Goal: Information Seeking & Learning: Learn about a topic

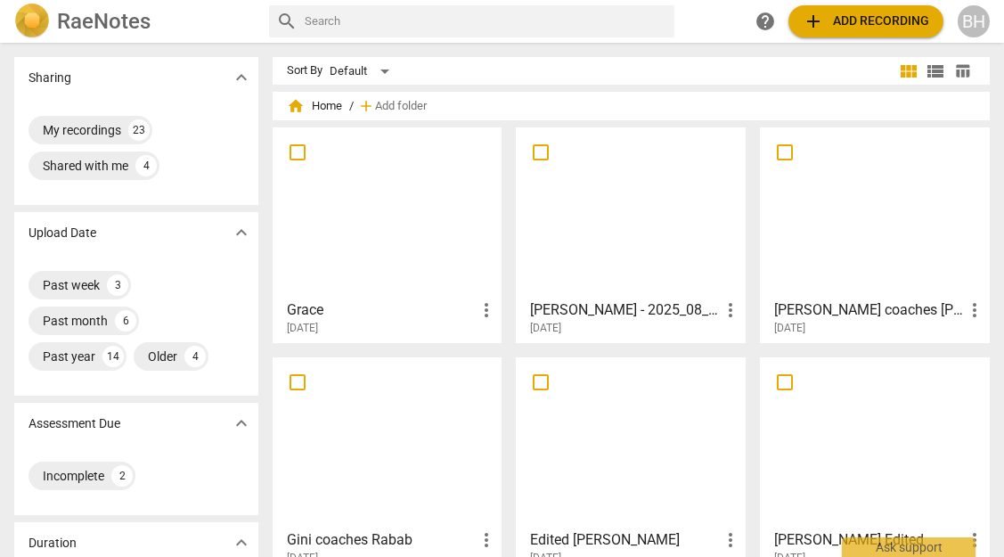
click at [825, 205] on div at bounding box center [874, 213] width 217 height 158
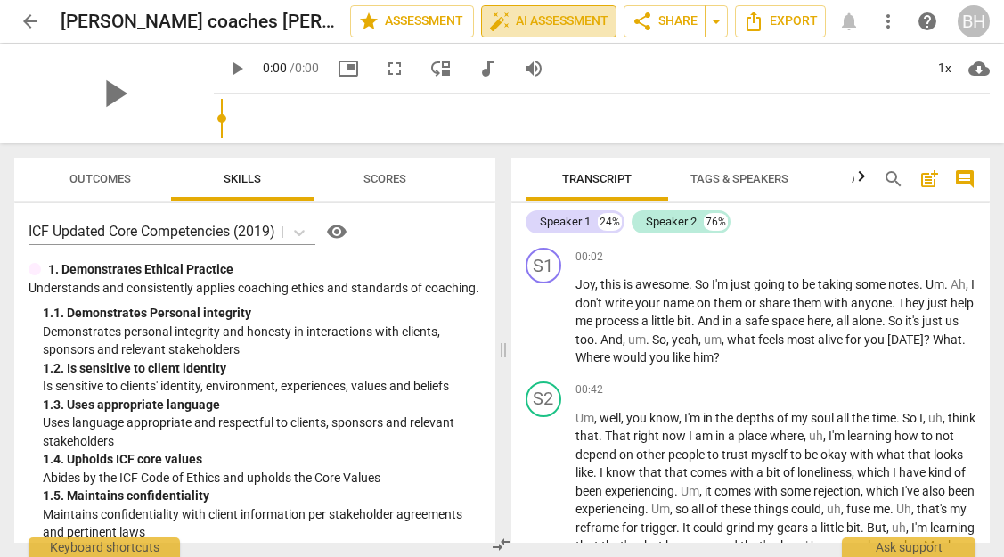
click at [593, 17] on span "auto_fix_high AI Assessment" at bounding box center [548, 21] width 119 height 21
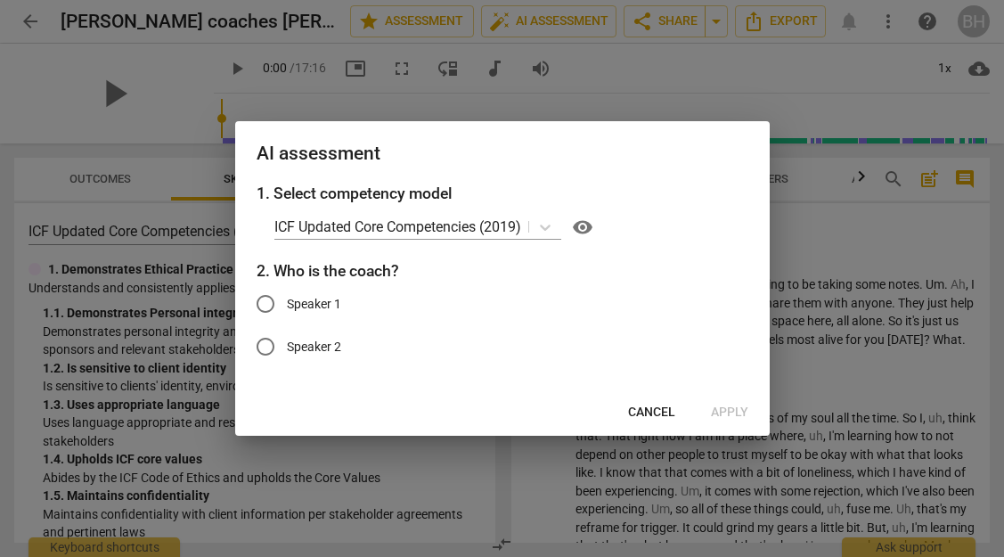
click at [654, 406] on span "Cancel" at bounding box center [651, 413] width 47 height 18
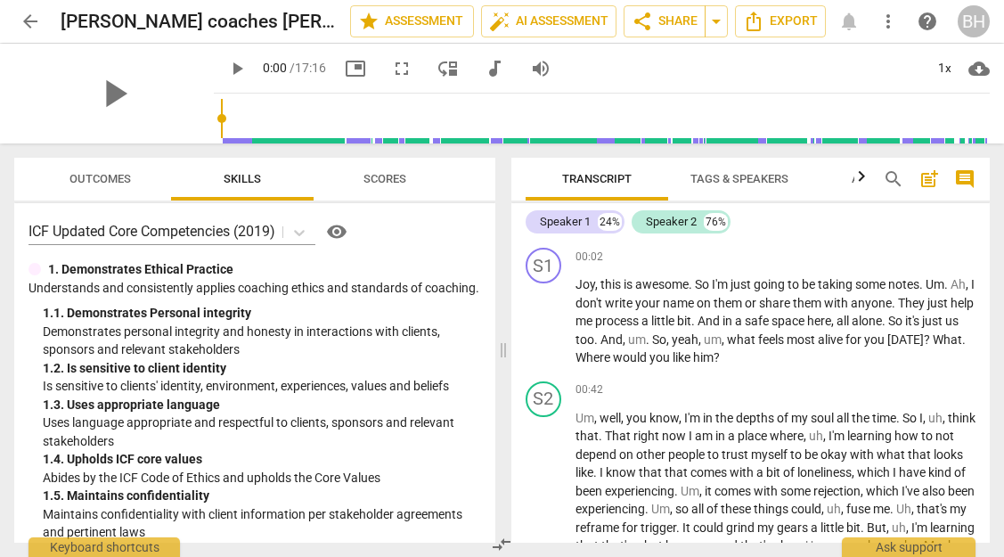
click at [226, 63] on span "play_arrow" at bounding box center [236, 68] width 21 height 21
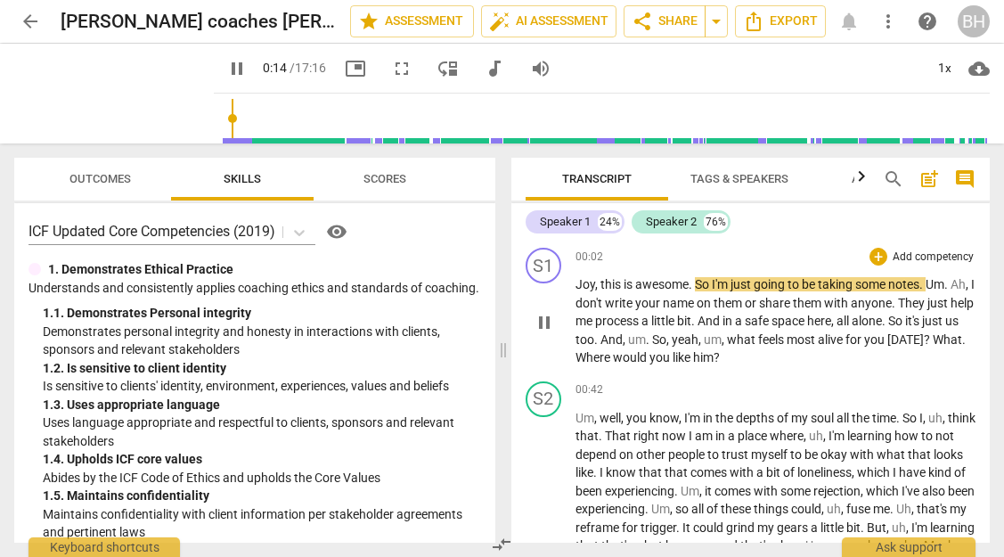
click at [587, 256] on span "00:02" at bounding box center [590, 256] width 28 height 15
click at [543, 319] on span "pause" at bounding box center [544, 322] width 21 height 21
type input "14"
click at [574, 226] on div "Speaker 1" at bounding box center [565, 222] width 51 height 18
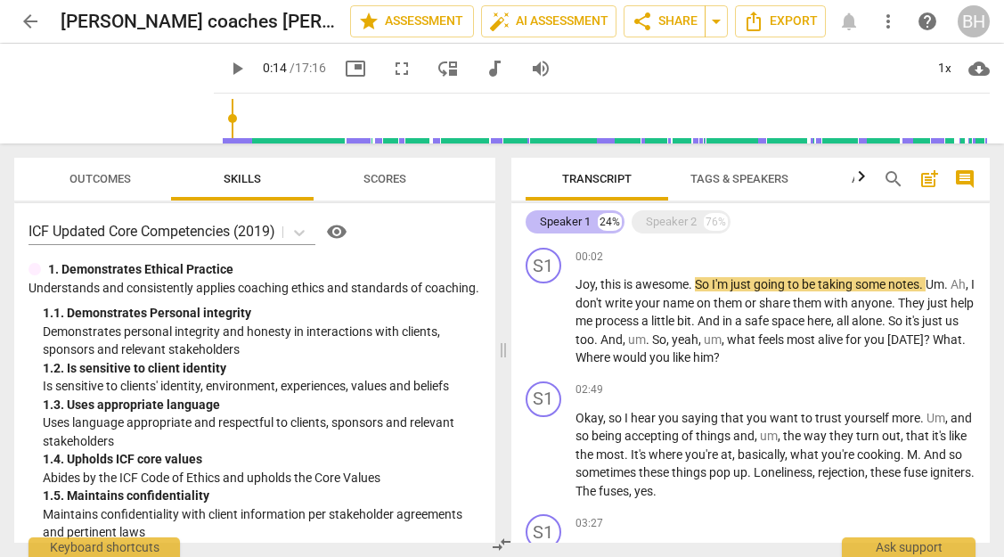
click at [574, 226] on div "Speaker 1" at bounding box center [565, 222] width 51 height 18
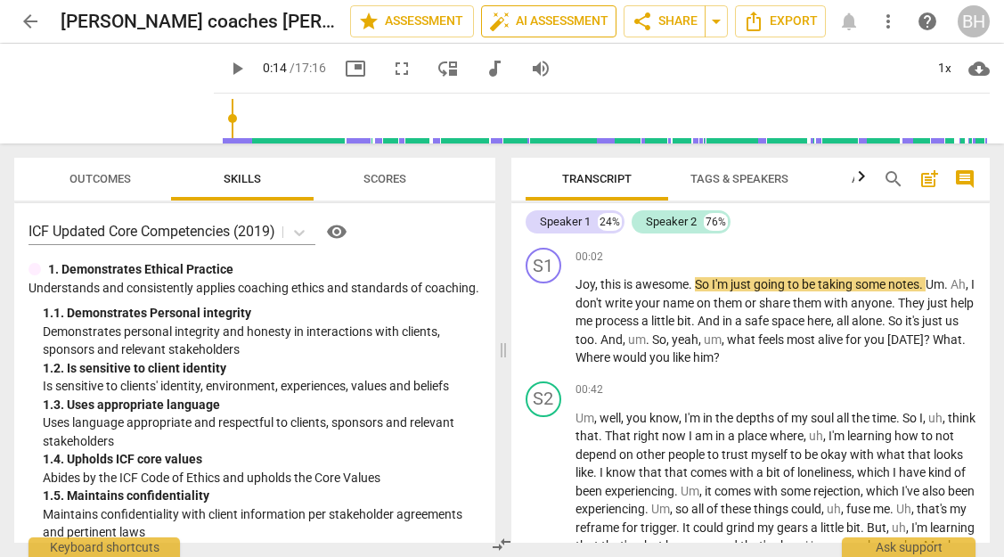
click at [516, 13] on span "auto_fix_high AI Assessment" at bounding box center [548, 21] width 119 height 21
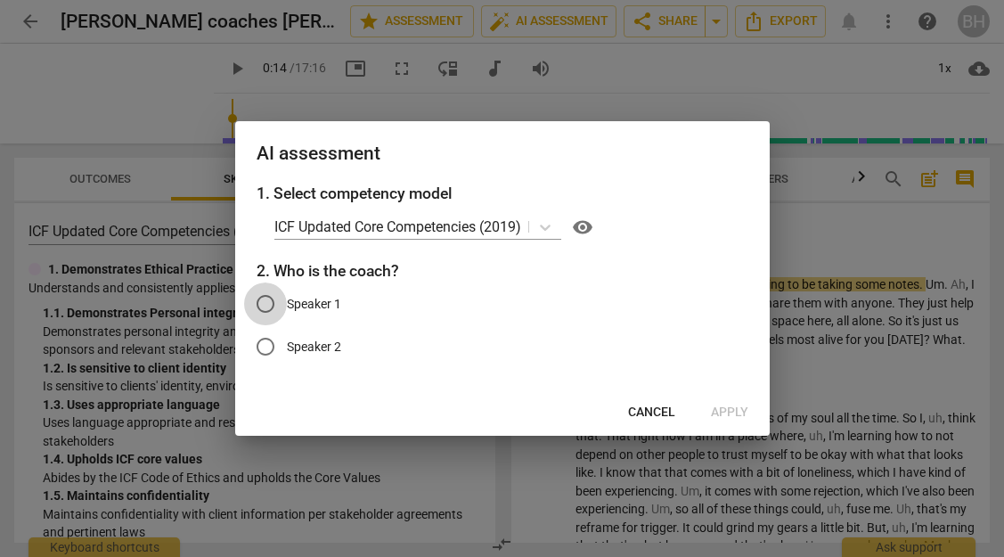
click at [266, 307] on input "Speaker 1" at bounding box center [265, 303] width 43 height 43
radio input "true"
click at [718, 407] on span "Apply" at bounding box center [729, 413] width 37 height 18
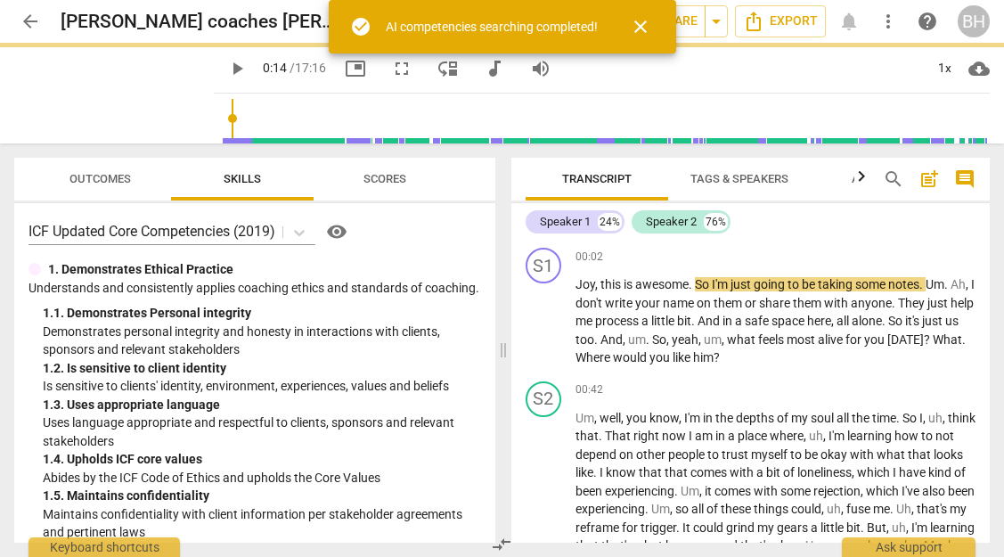
type input "14"
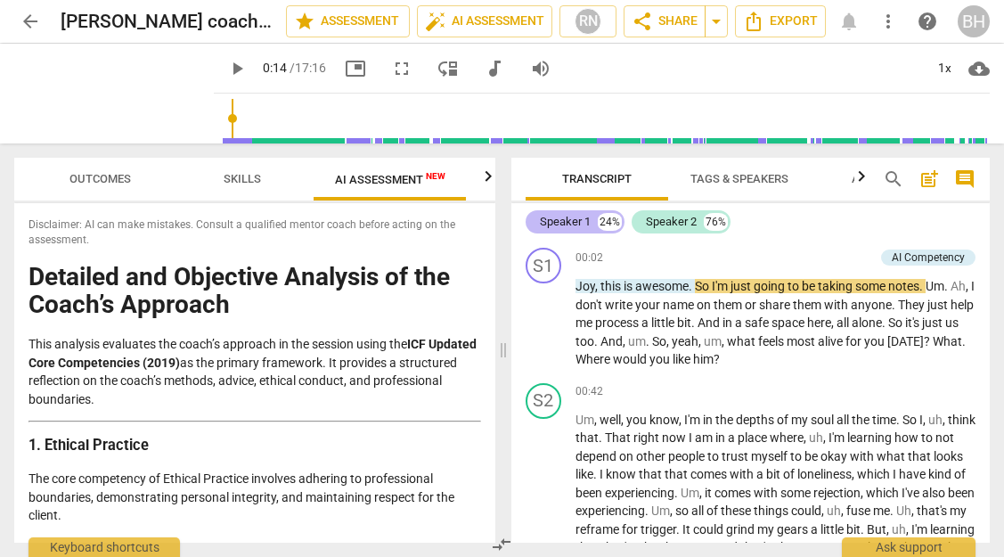
click at [595, 217] on div "Speaker 1 24%" at bounding box center [575, 221] width 99 height 23
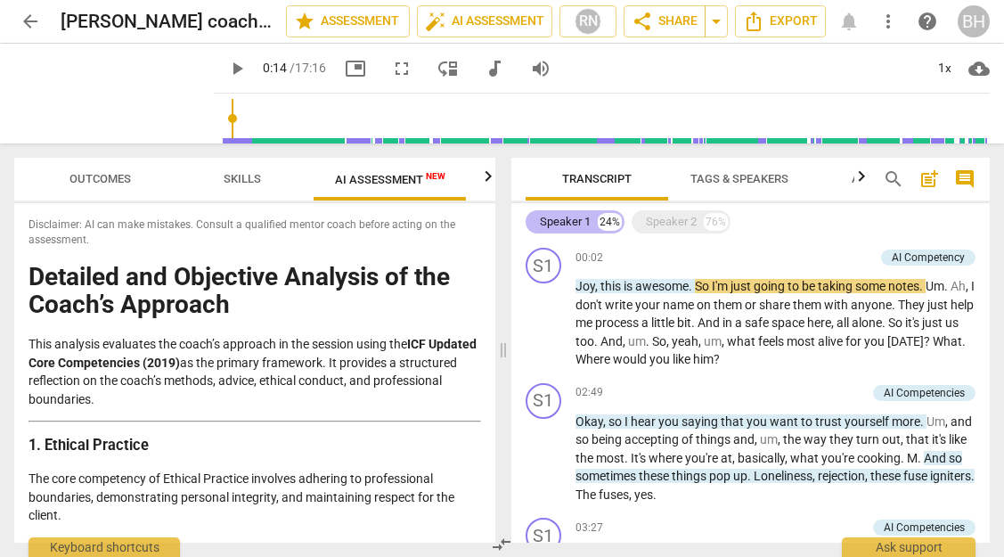
click at [585, 224] on div "Speaker 1" at bounding box center [565, 222] width 51 height 18
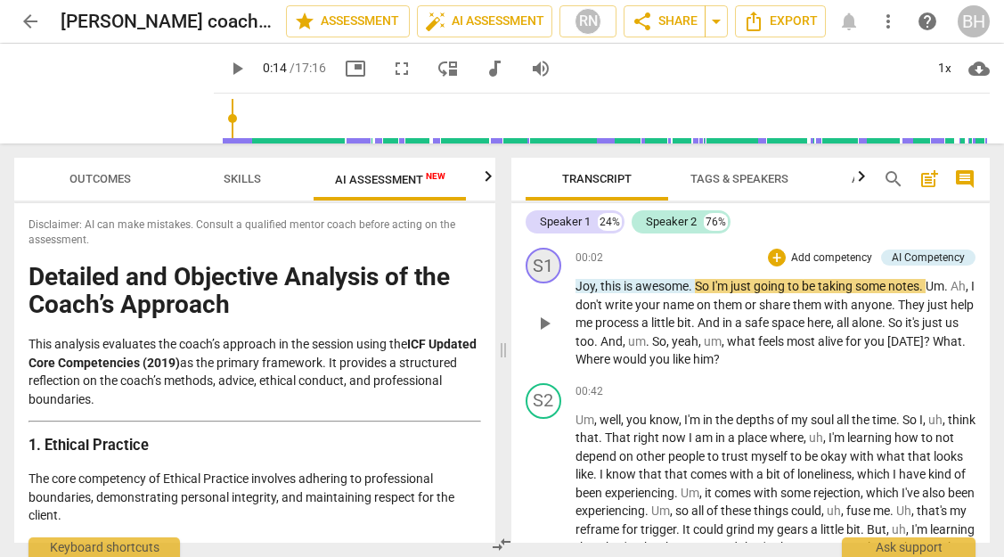
click at [554, 262] on div "S1" at bounding box center [544, 266] width 36 height 36
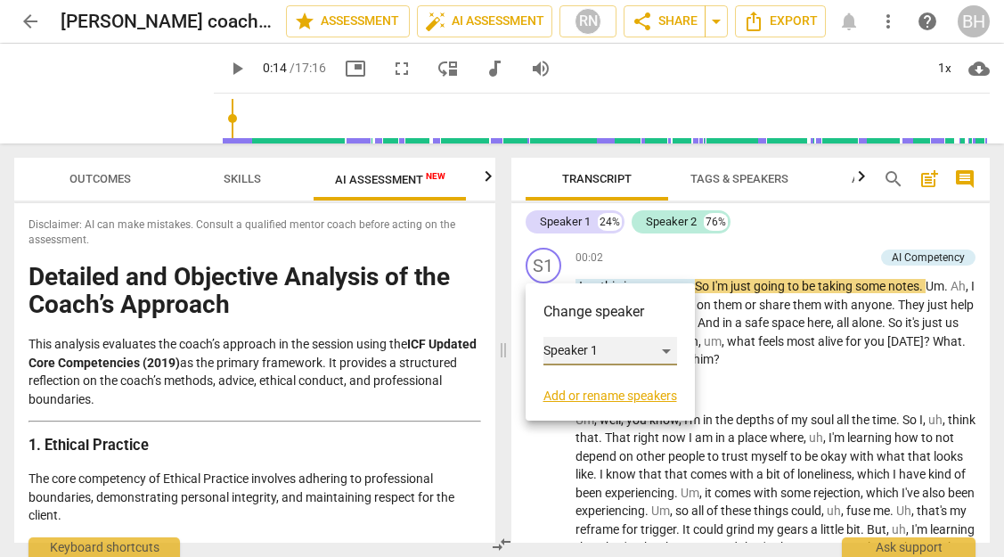
click at [569, 348] on div "Speaker 1" at bounding box center [611, 351] width 134 height 29
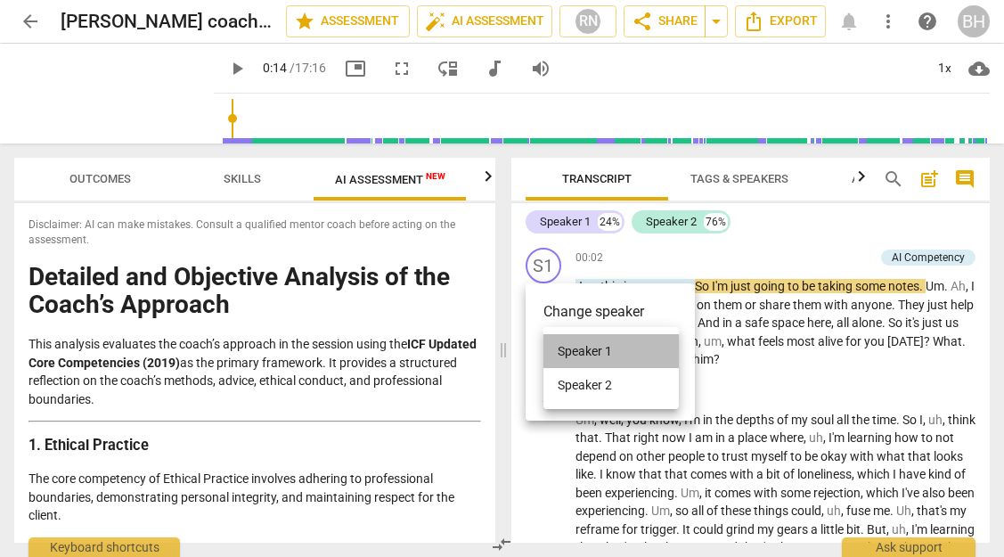
click at [570, 348] on li "Speaker 1" at bounding box center [611, 351] width 135 height 34
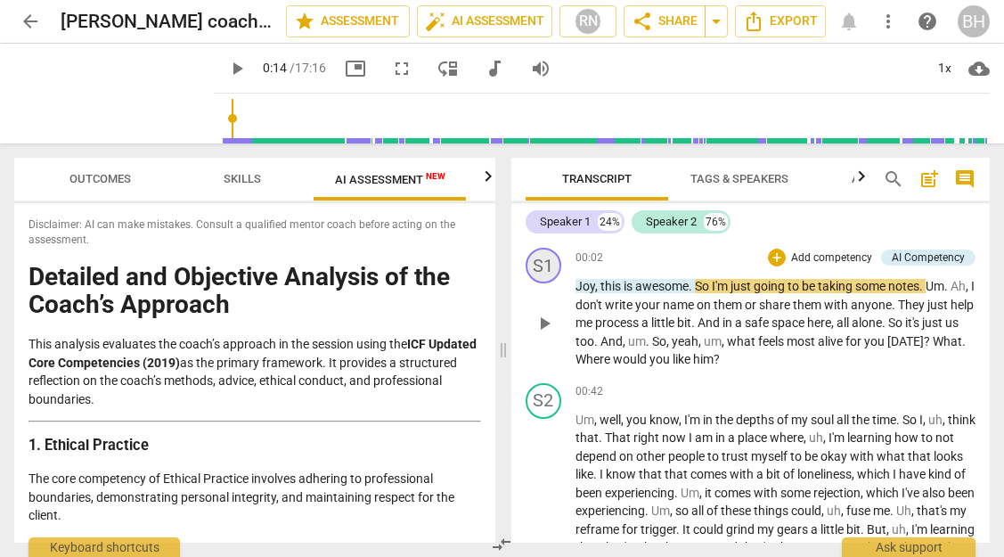
click at [550, 266] on div "S1" at bounding box center [544, 266] width 36 height 36
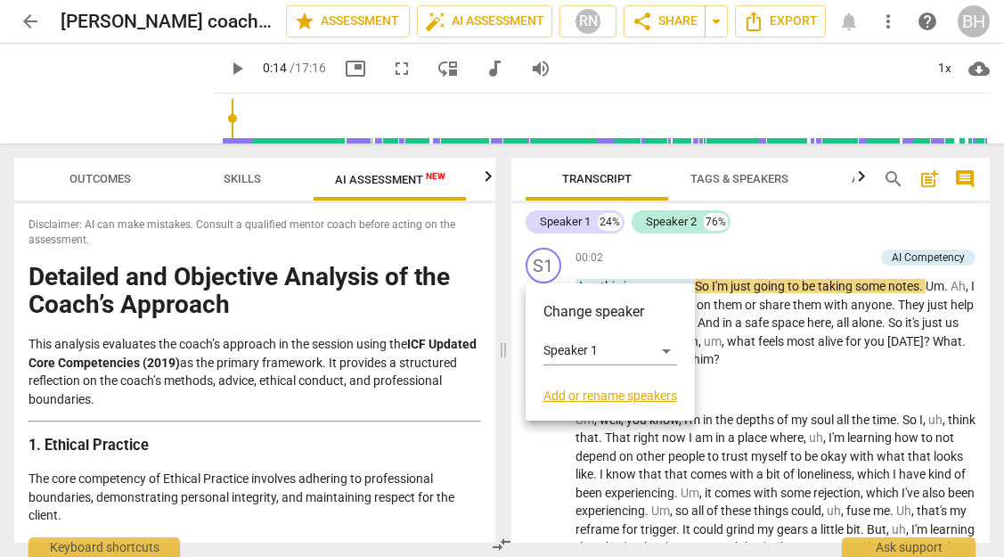
click at [569, 394] on link "Add or rename speakers" at bounding box center [611, 396] width 134 height 14
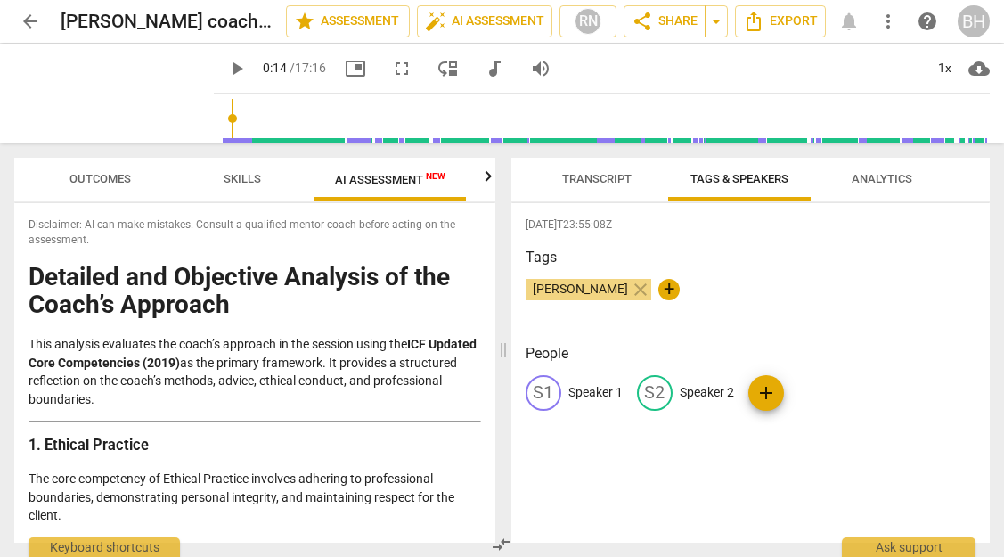
click at [589, 392] on p "Speaker 1" at bounding box center [596, 392] width 54 height 19
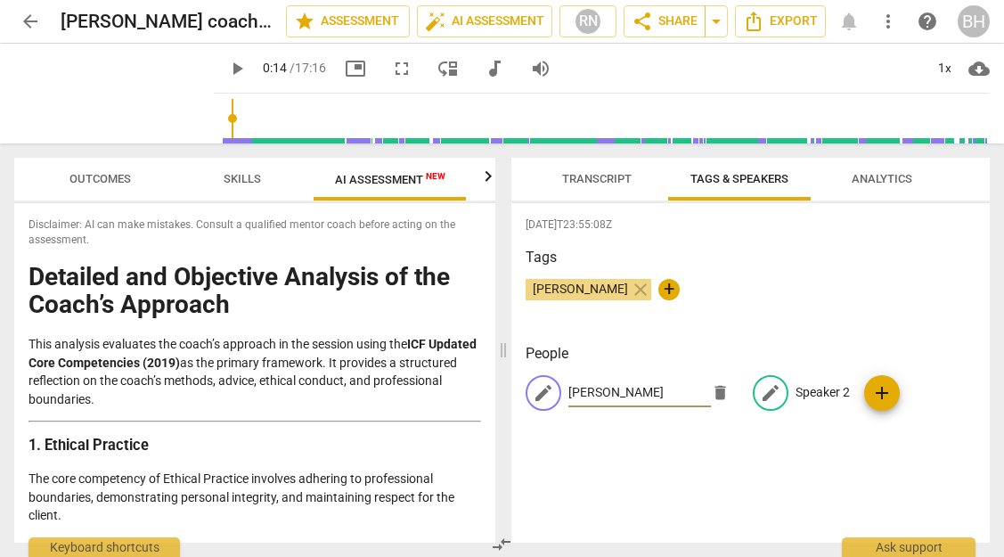
type input "[PERSON_NAME]"
click at [814, 389] on p "Speaker 2" at bounding box center [823, 392] width 54 height 19
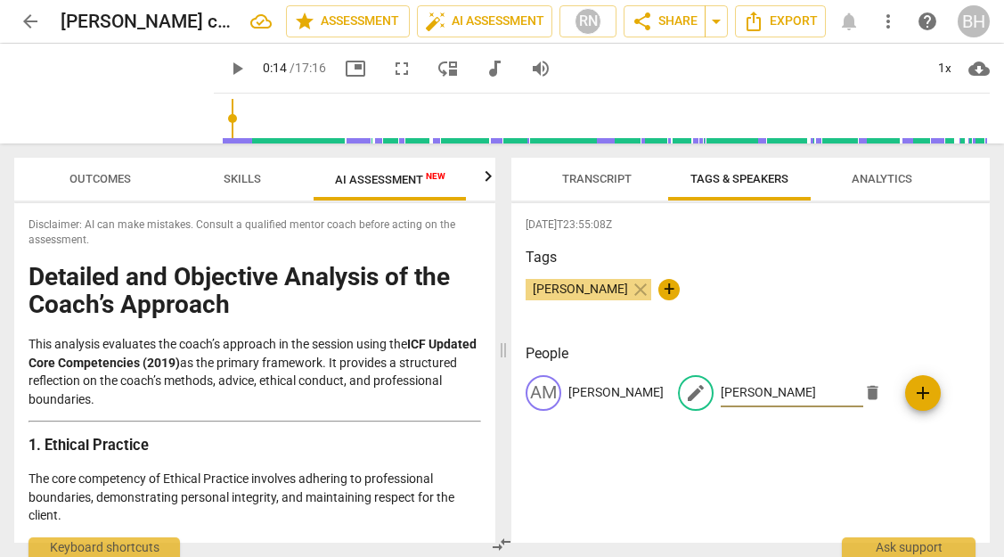
type input "[PERSON_NAME]"
click at [882, 407] on div "AM [PERSON_NAME] edit [PERSON_NAME] delete add" at bounding box center [751, 400] width 451 height 50
click at [393, 176] on span "AI Assessment New" at bounding box center [390, 179] width 110 height 13
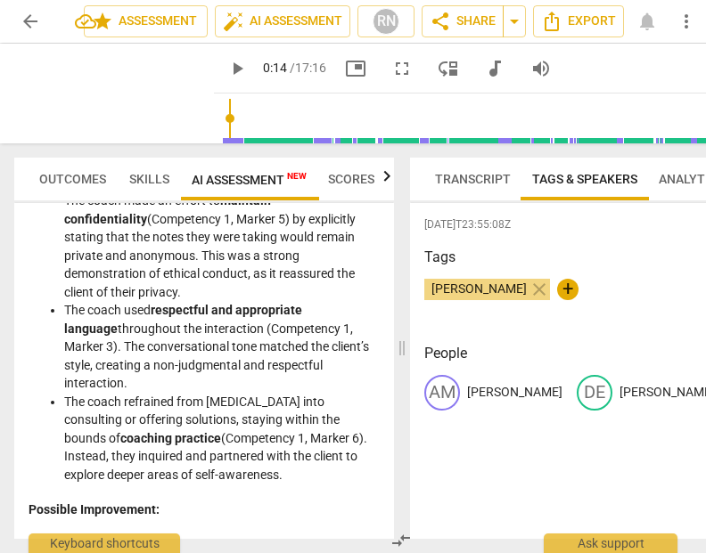
scroll to position [401, 0]
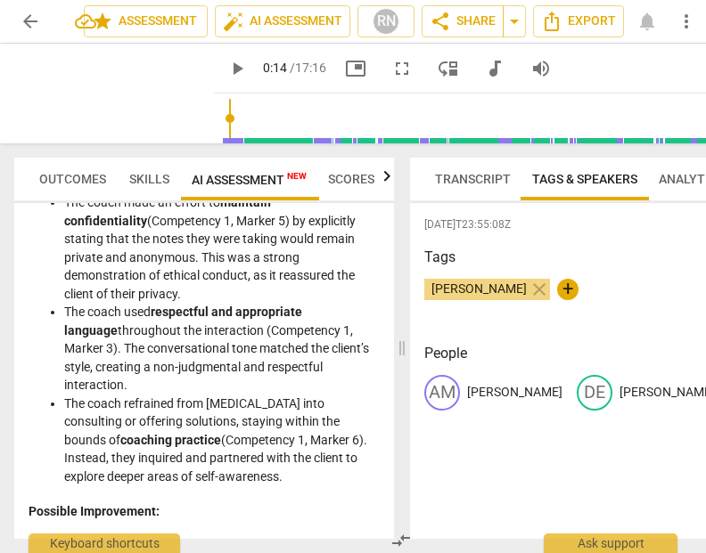
drag, startPoint x: 281, startPoint y: 475, endPoint x: 41, endPoint y: 237, distance: 337.7
click at [41, 237] on ul "The coach made an effort to maintain confidentiality (Competency 1, Marker 5) b…" at bounding box center [204, 339] width 351 height 292
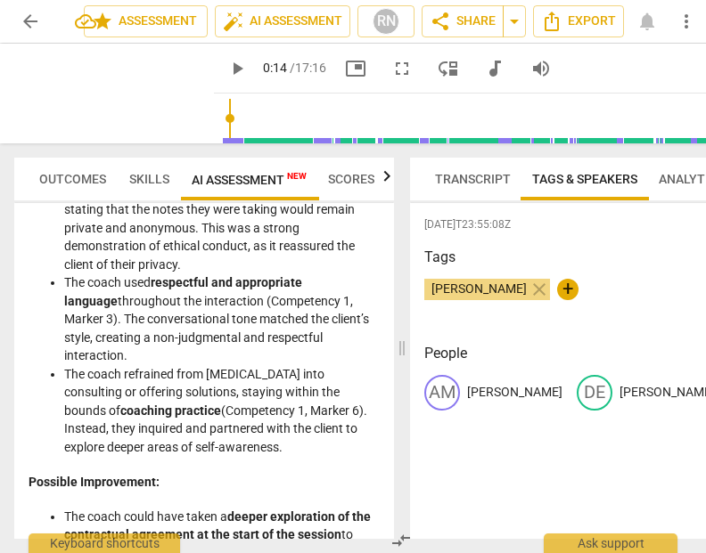
scroll to position [0, 0]
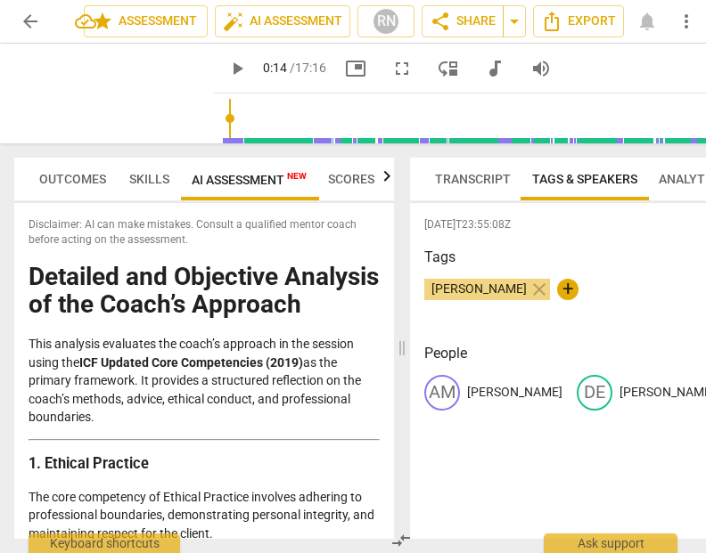
drag, startPoint x: 254, startPoint y: 446, endPoint x: 19, endPoint y: 461, distance: 235.7
click at [19, 461] on div "Disclaimer: AI can make mistakes. Consult a qualified mentor coach before actin…" at bounding box center [204, 371] width 380 height 336
copy div "Lore ipsumdol sitametco adi elits’d eiusmodt in utl etdolor magna ali ENI Admin…"
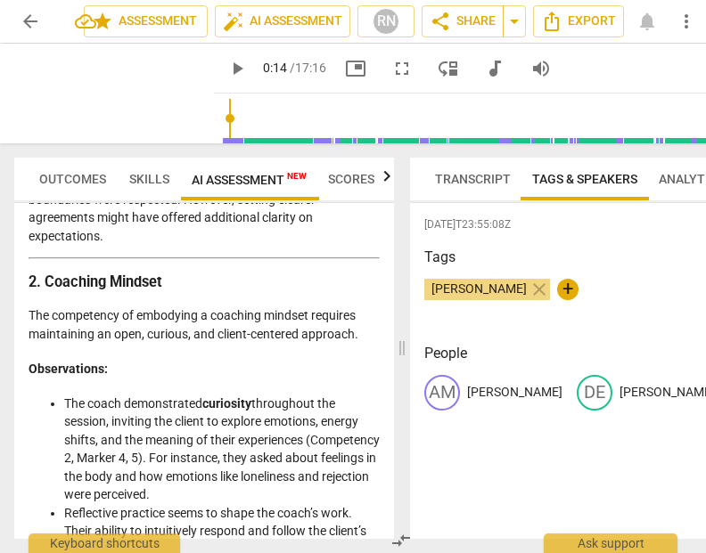
scroll to position [912, 0]
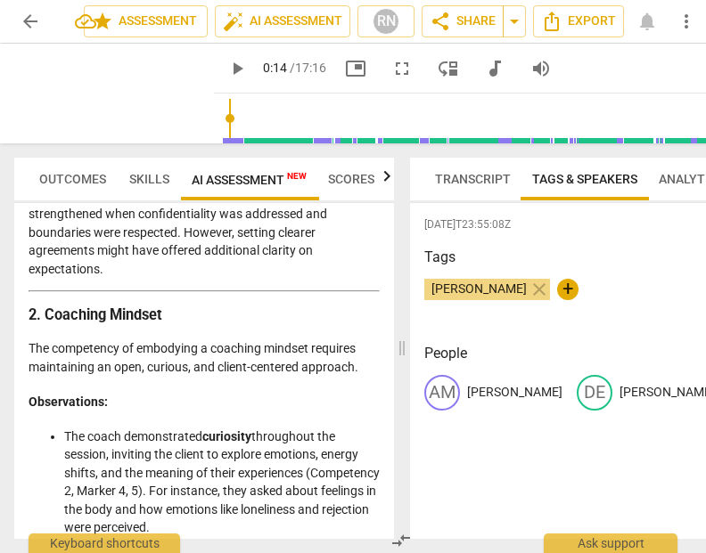
drag, startPoint x: 222, startPoint y: 426, endPoint x: 23, endPoint y: 307, distance: 231.4
click at [23, 307] on div "Disclaimer: AI can make mistakes. Consult a qualified mentor coach before actin…" at bounding box center [204, 371] width 380 height 336
copy div "2. Coaching Mindset The competency of embodying a coaching mindset requires mai…"
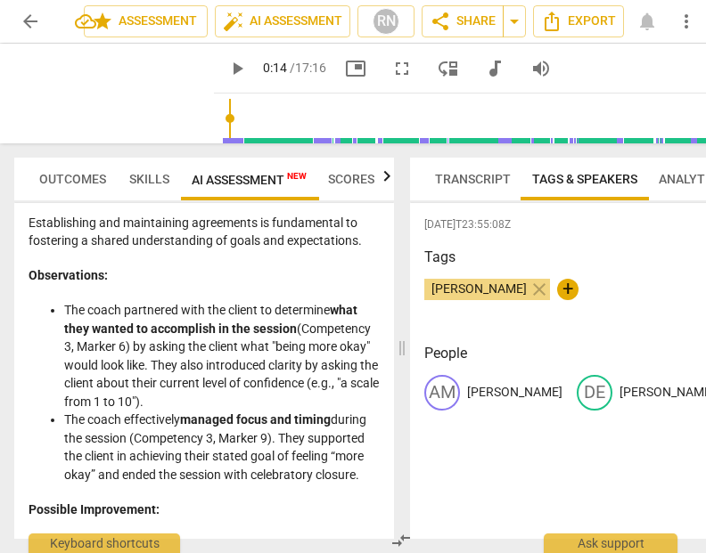
scroll to position [1727, 0]
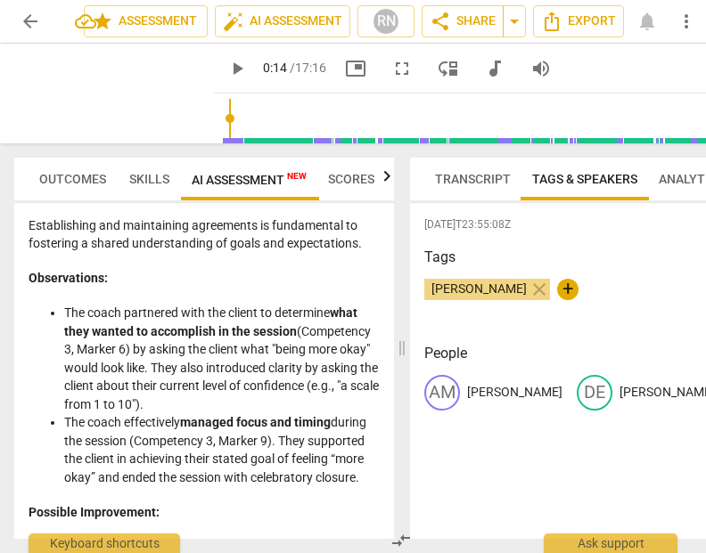
drag, startPoint x: 368, startPoint y: 472, endPoint x: 23, endPoint y: 222, distance: 426.2
click at [23, 222] on div "Disclaimer: AI can make mistakes. Consult a qualified mentor coach before actin…" at bounding box center [204, 371] width 380 height 336
copy div "Establishing and maintaining agreements is fundamental to fostering a shared un…"
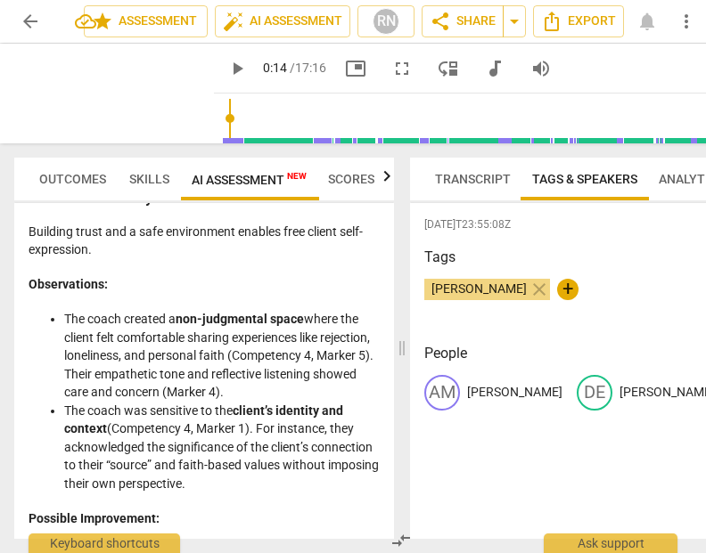
scroll to position [2352, 0]
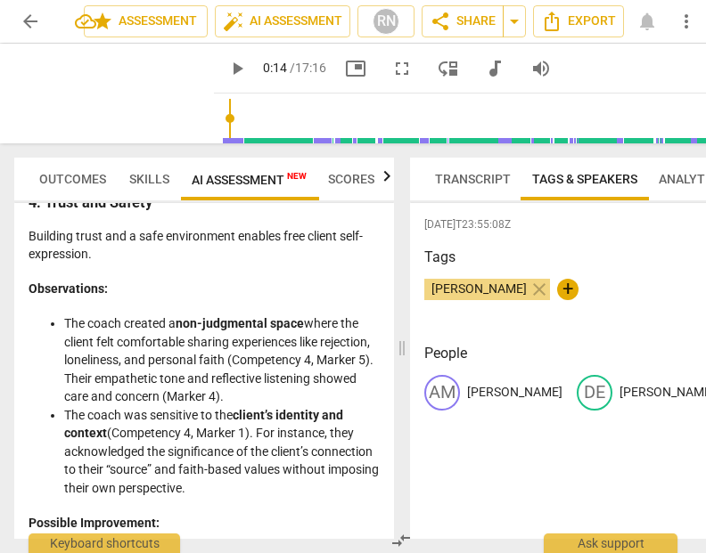
drag, startPoint x: 314, startPoint y: 481, endPoint x: 27, endPoint y: 282, distance: 349.0
click at [27, 282] on div "Disclaimer: AI can make mistakes. Consult a qualified mentor coach before actin…" at bounding box center [204, 371] width 380 height 336
copy div "Observations: The coach created a non-judgmental space where the client felt co…"
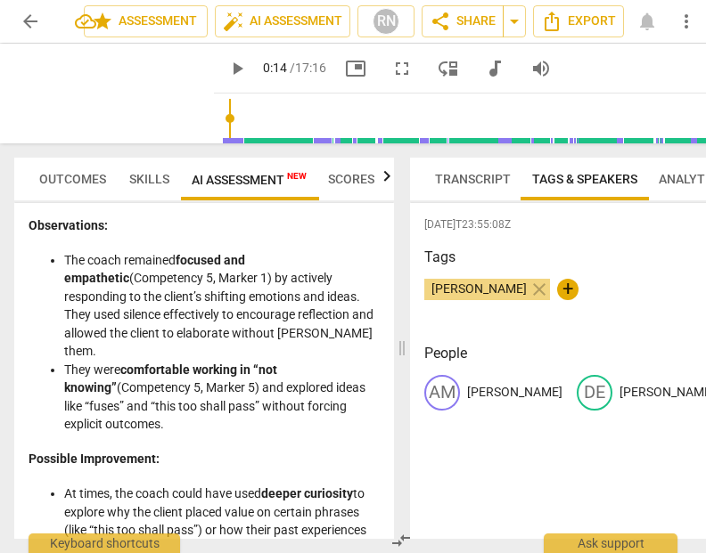
scroll to position [3031, 0]
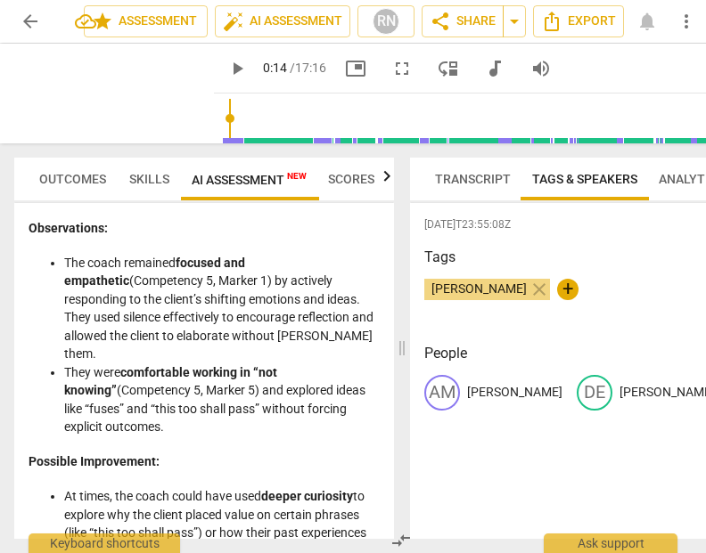
drag, startPoint x: 144, startPoint y: 398, endPoint x: 24, endPoint y: 225, distance: 210.6
click at [24, 225] on div "Disclaimer: AI can make mistakes. Consult a qualified mentor coach before actin…" at bounding box center [204, 371] width 380 height 336
copy div "Observations: The coach remained focused and empathetic (Competency 5, Marker 1…"
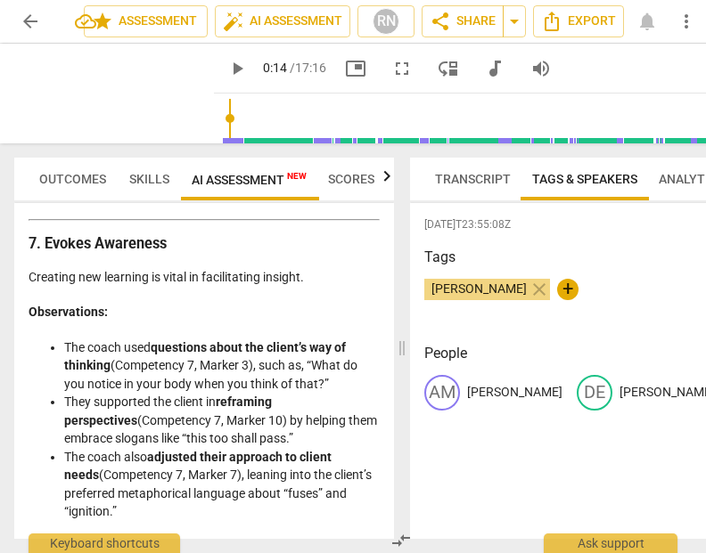
scroll to position [4158, 0]
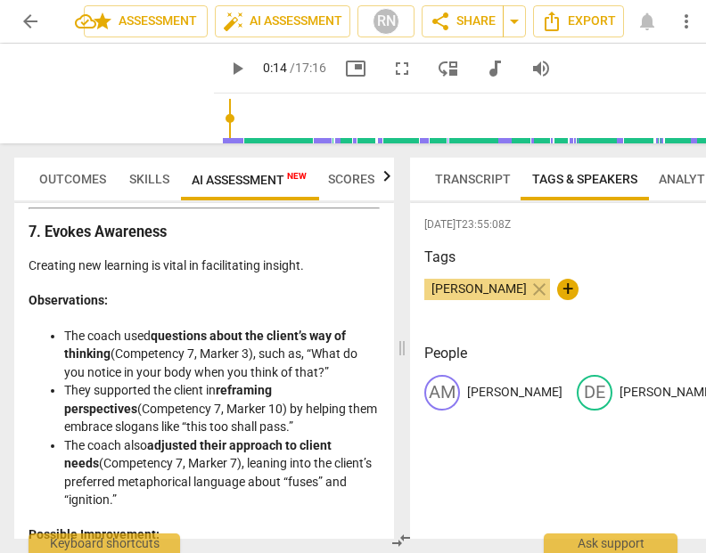
drag, startPoint x: 134, startPoint y: 471, endPoint x: 30, endPoint y: 274, distance: 223.2
copy div "Observations: The coach used questions about the client’s way of thinking (Comp…"
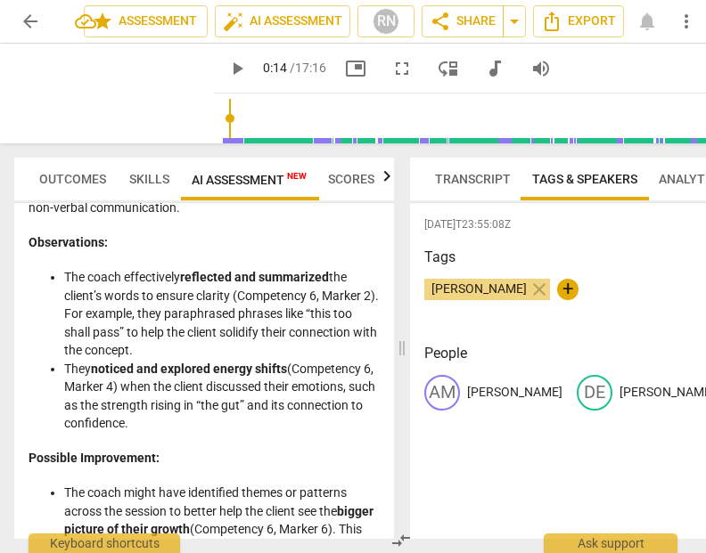
scroll to position [3620, 0]
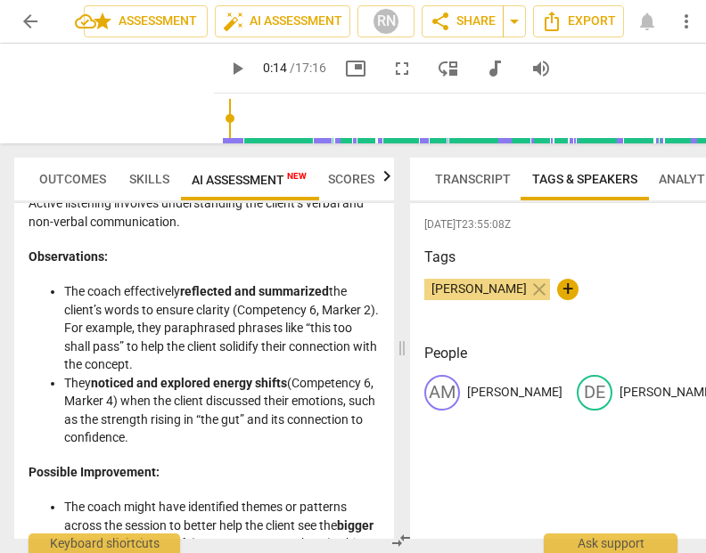
drag, startPoint x: 215, startPoint y: 413, endPoint x: 22, endPoint y: 234, distance: 262.9
click at [22, 234] on div "Disclaimer: AI can make mistakes. Consult a qualified mentor coach before actin…" at bounding box center [204, 371] width 380 height 336
copy div "Observations: The coach effectively reflected and summarized the client’s words…"
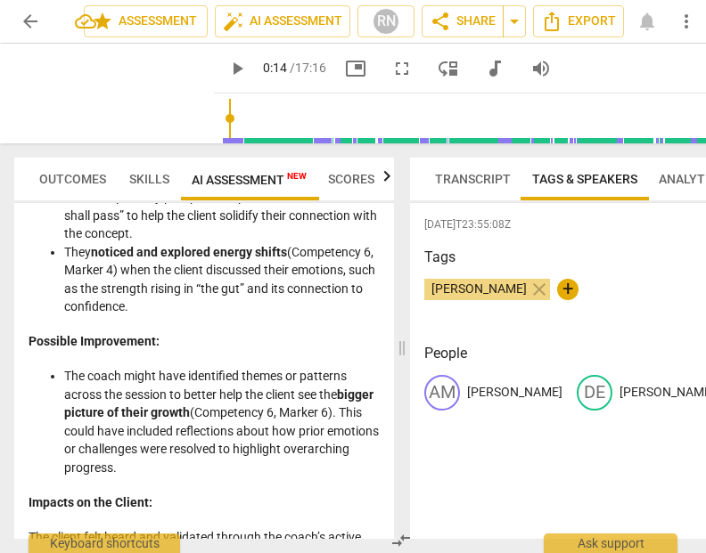
scroll to position [3760, 0]
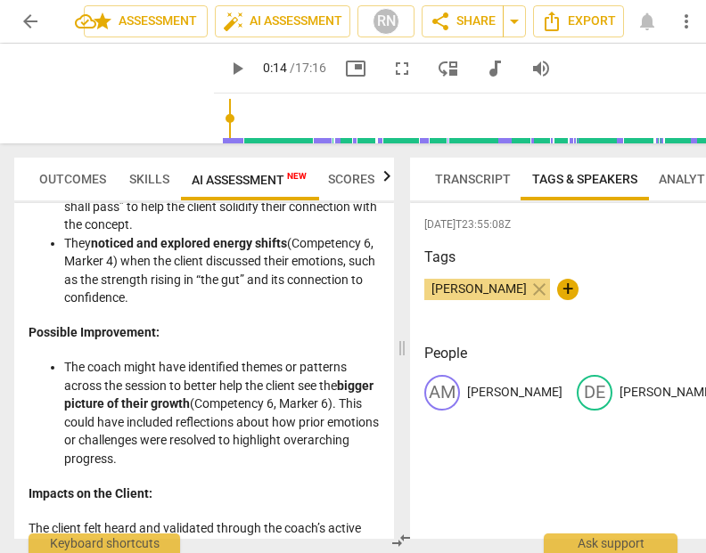
click at [210, 429] on li "The coach might have identified themes or patterns across the session to better…" at bounding box center [221, 413] width 315 height 110
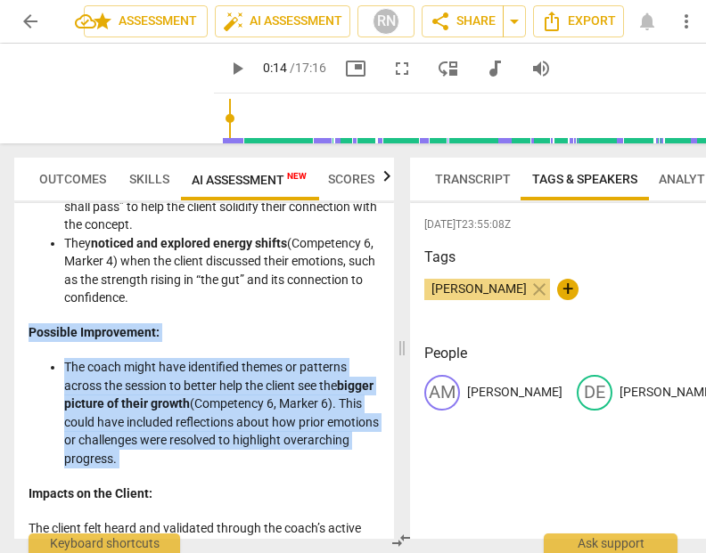
drag, startPoint x: 210, startPoint y: 429, endPoint x: 45, endPoint y: 310, distance: 204.3
copy div "Possible Improvement: The coach might have identified themes or patterns across…"
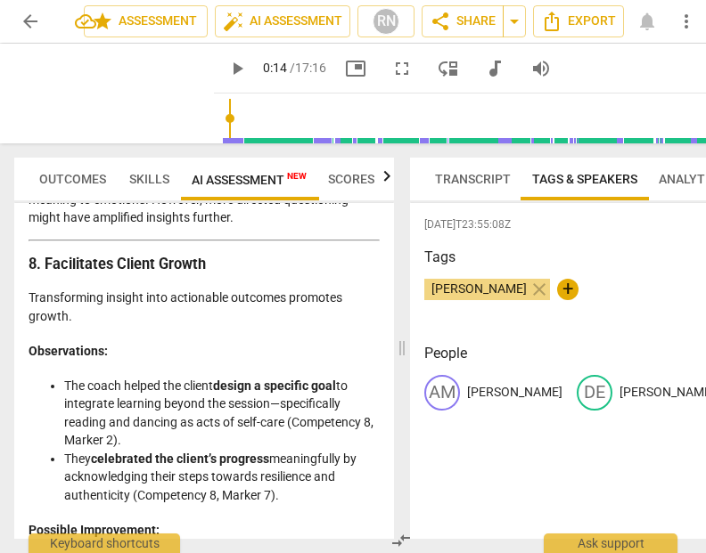
scroll to position [5113, 0]
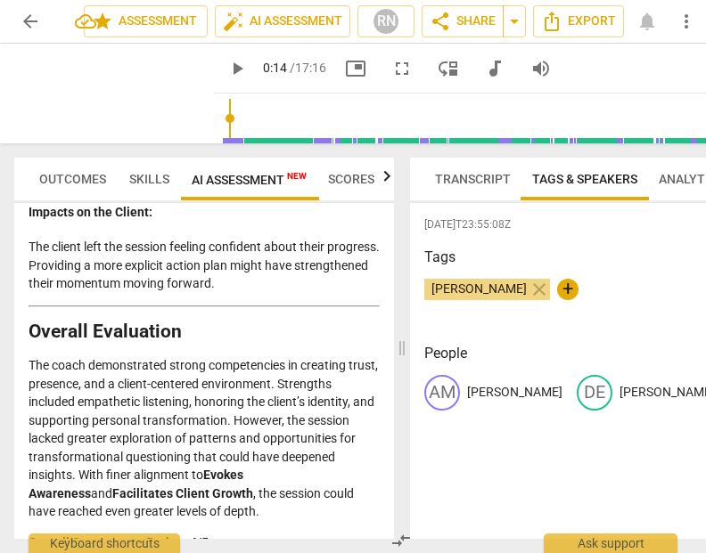
drag, startPoint x: 302, startPoint y: 450, endPoint x: 85, endPoint y: 365, distance: 233.3
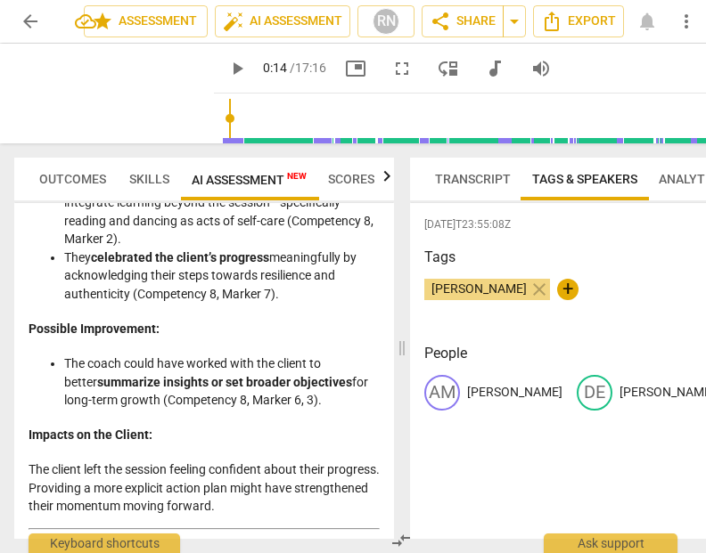
scroll to position [4888, 0]
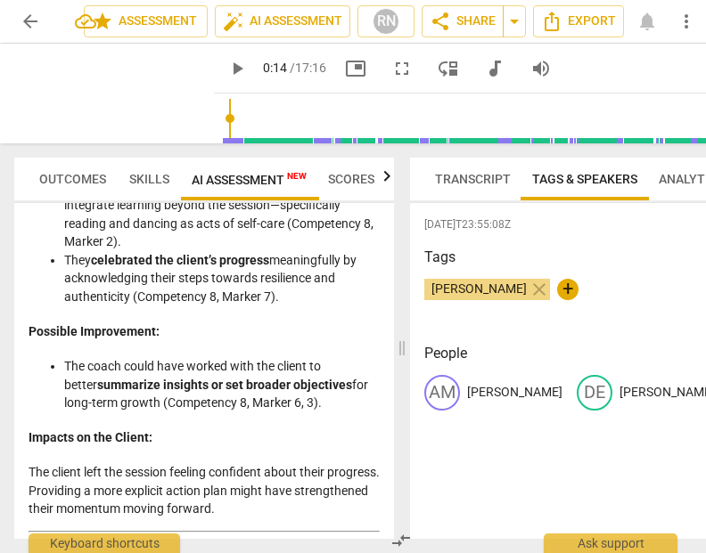
drag, startPoint x: 30, startPoint y: 380, endPoint x: 301, endPoint y: 373, distance: 271.0
copy div "Observations: The coach helped the client design a specific goal to integrate l…"
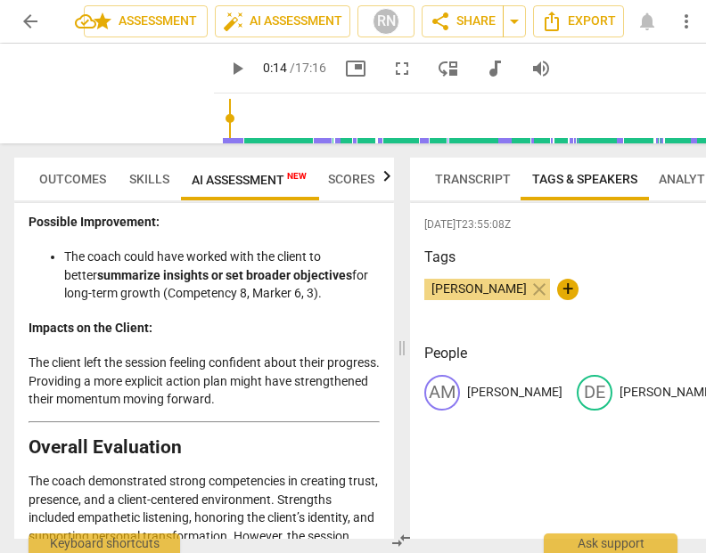
scroll to position [5113, 0]
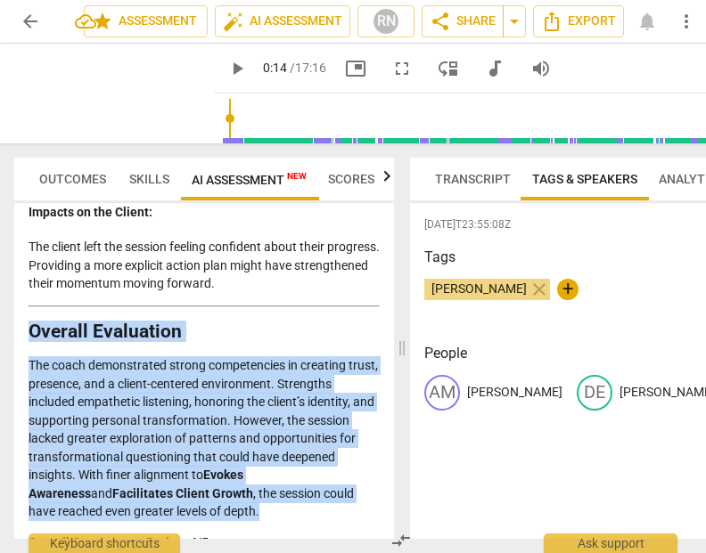
drag, startPoint x: 33, startPoint y: 301, endPoint x: 228, endPoint y: 486, distance: 268.5
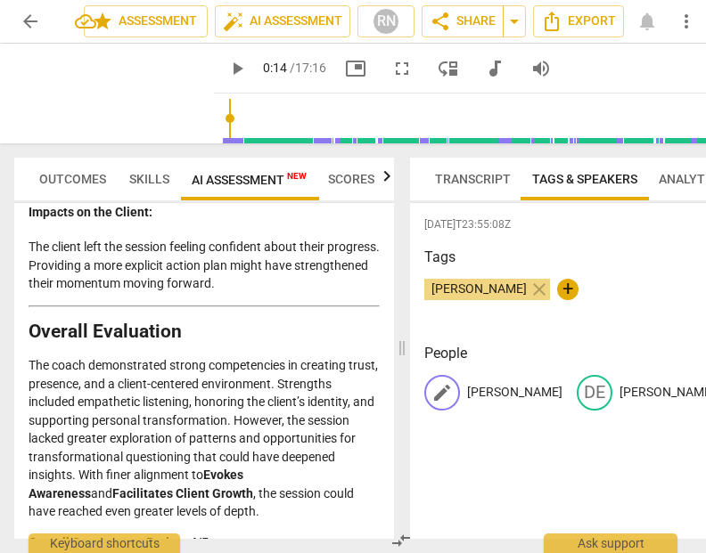
click at [464, 389] on div "edit [PERSON_NAME]" at bounding box center [493, 393] width 138 height 36
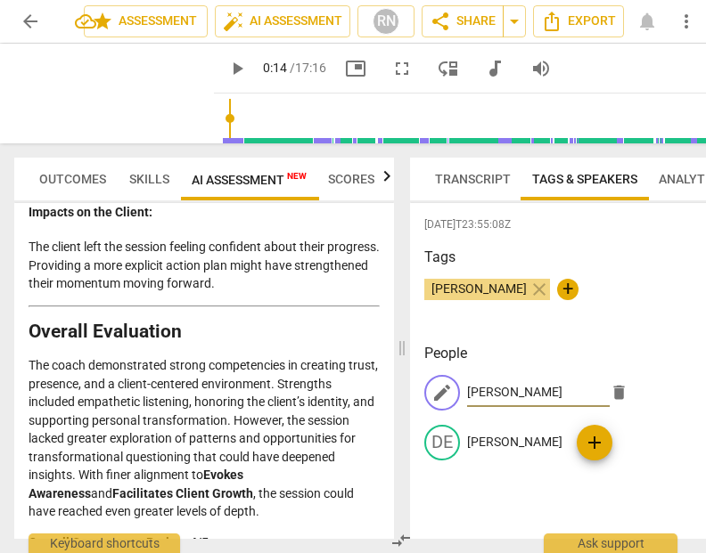
click at [464, 389] on div "edit [PERSON_NAME]" at bounding box center [530, 393] width 213 height 36
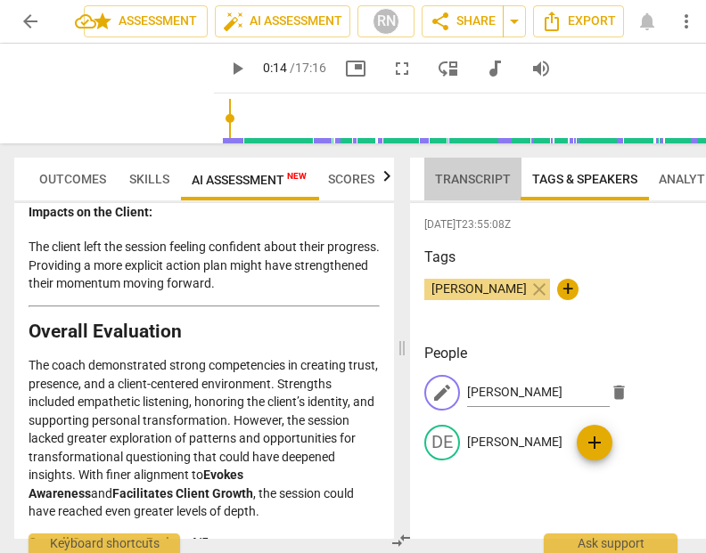
click at [472, 172] on span "Transcript" at bounding box center [473, 179] width 76 height 14
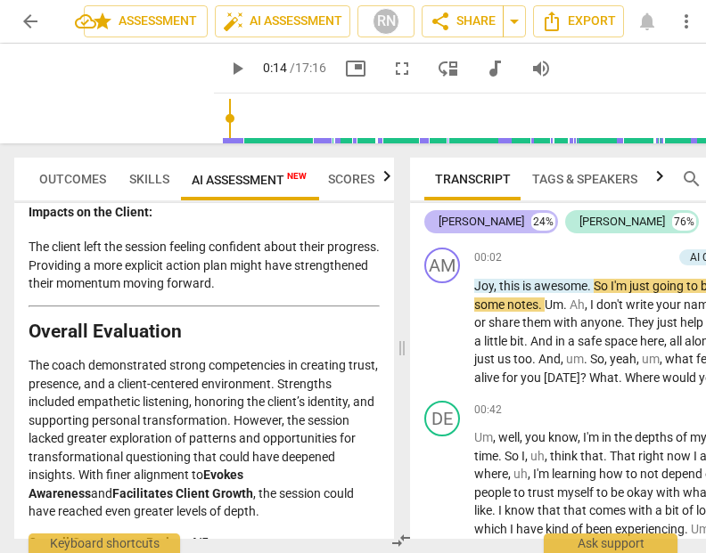
click at [461, 230] on div "[PERSON_NAME]" at bounding box center [481, 222] width 86 height 18
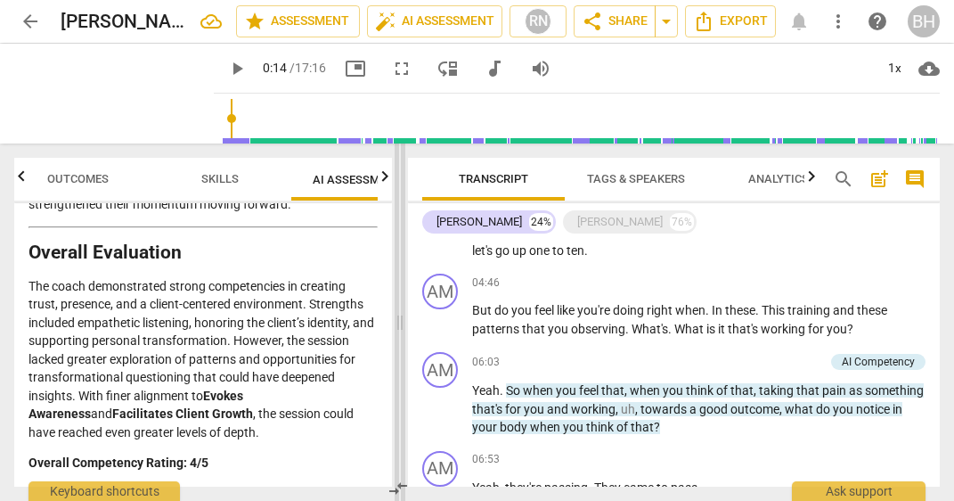
scroll to position [330, 0]
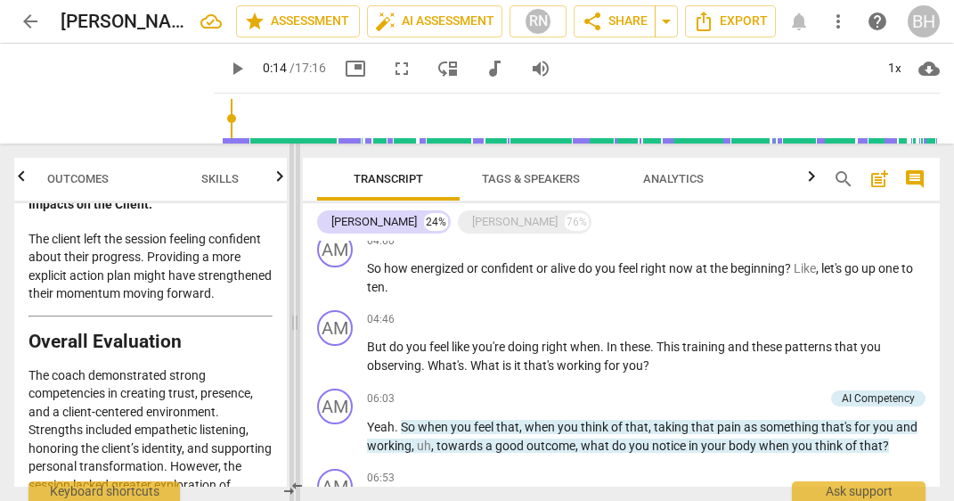
drag, startPoint x: 479, startPoint y: 317, endPoint x: 293, endPoint y: 294, distance: 187.7
click at [294, 296] on span at bounding box center [295, 321] width 11 height 357
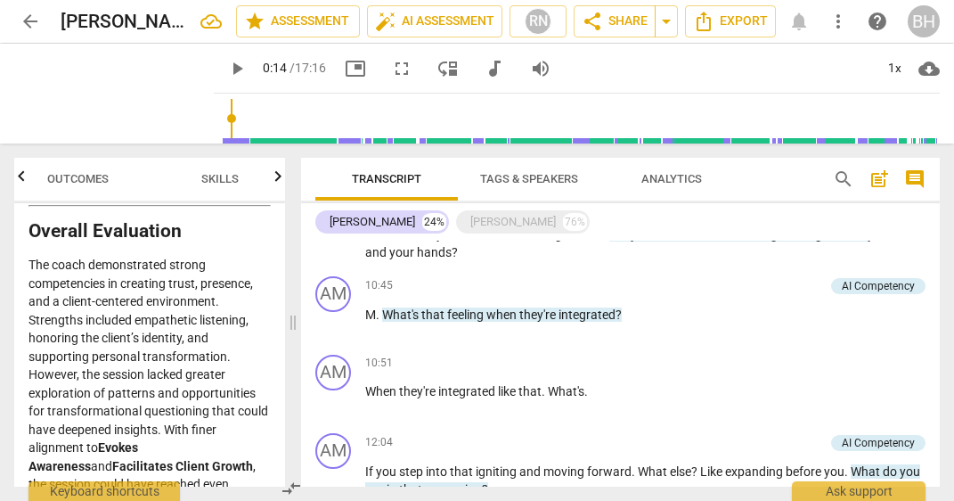
scroll to position [937, 0]
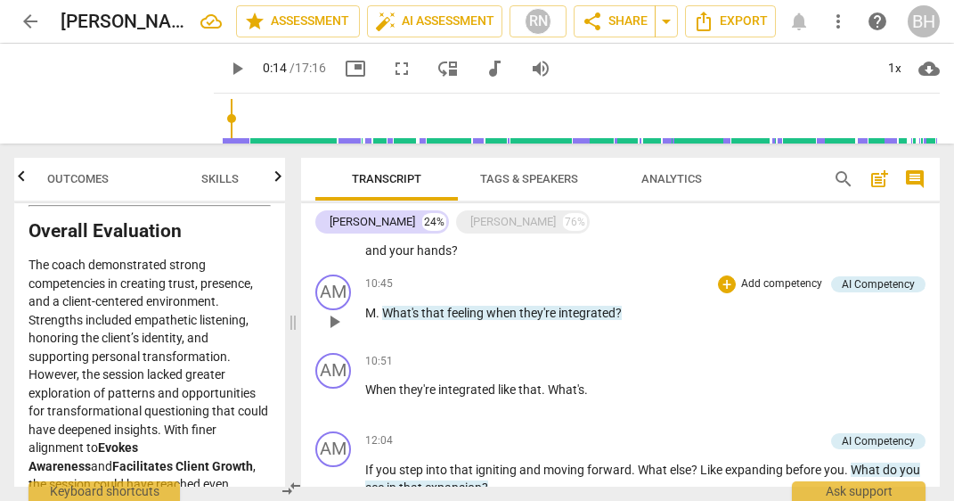
click at [392, 312] on span "What's" at bounding box center [401, 313] width 39 height 14
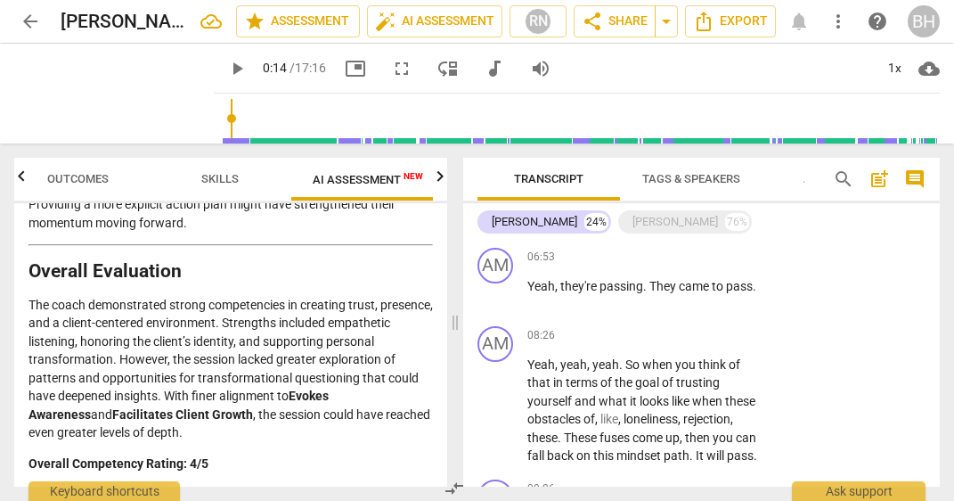
scroll to position [4647, 0]
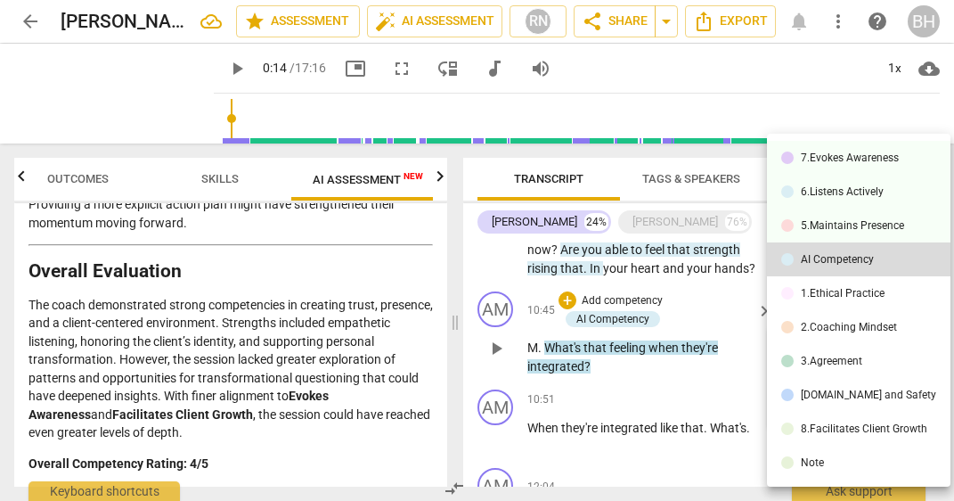
click at [553, 342] on div at bounding box center [477, 250] width 954 height 501
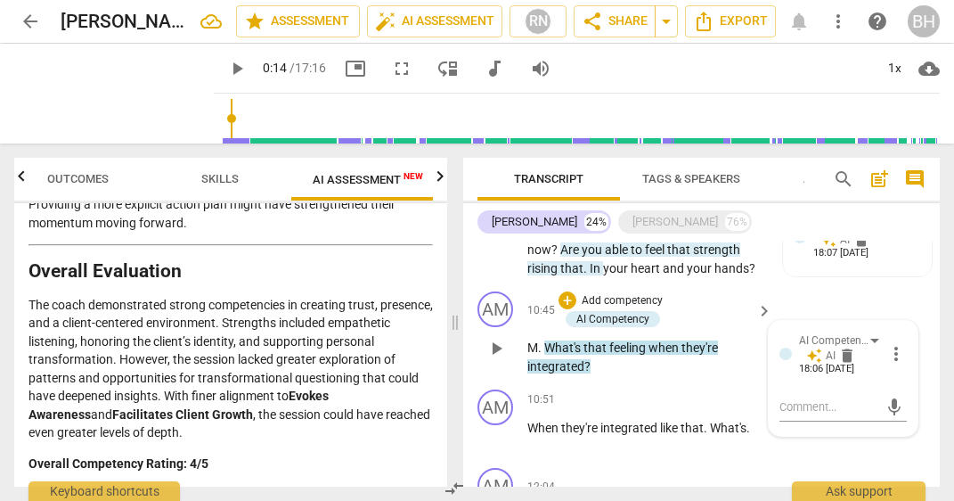
click at [553, 342] on div at bounding box center [477, 250] width 954 height 501
click at [496, 351] on span "play_arrow" at bounding box center [496, 348] width 21 height 21
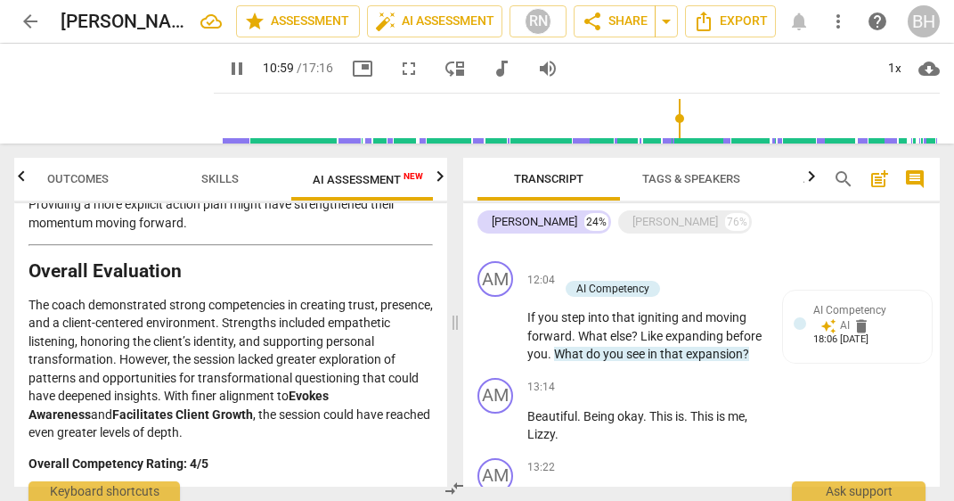
scroll to position [1609, 0]
click at [534, 315] on span "If" at bounding box center [533, 315] width 11 height 14
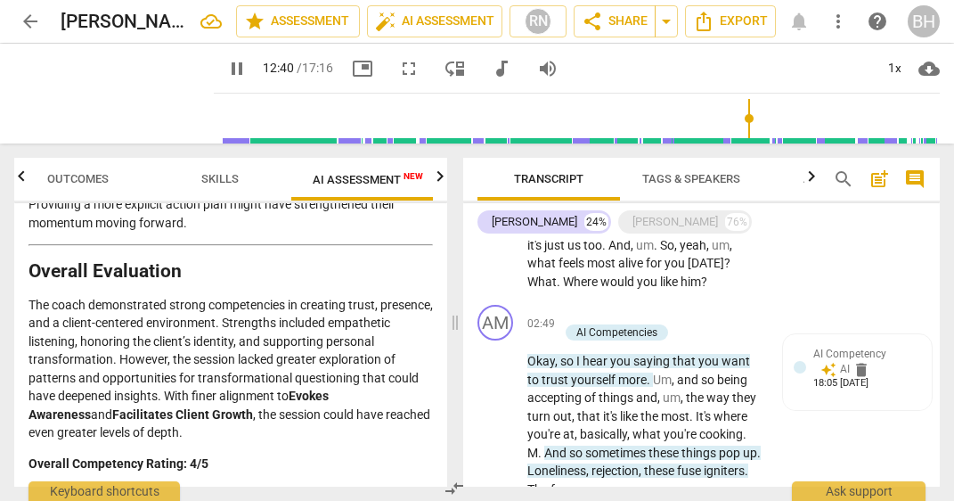
scroll to position [0, 0]
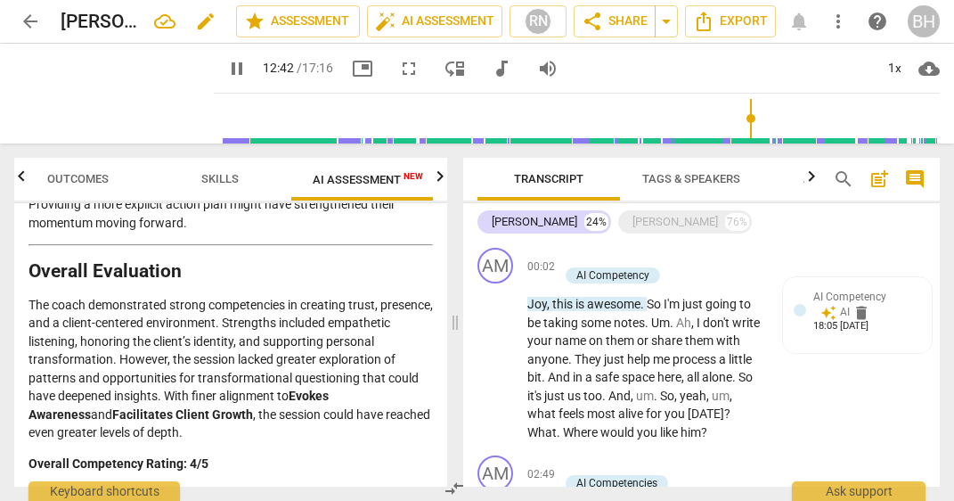
type input "763"
